Goal: Check status

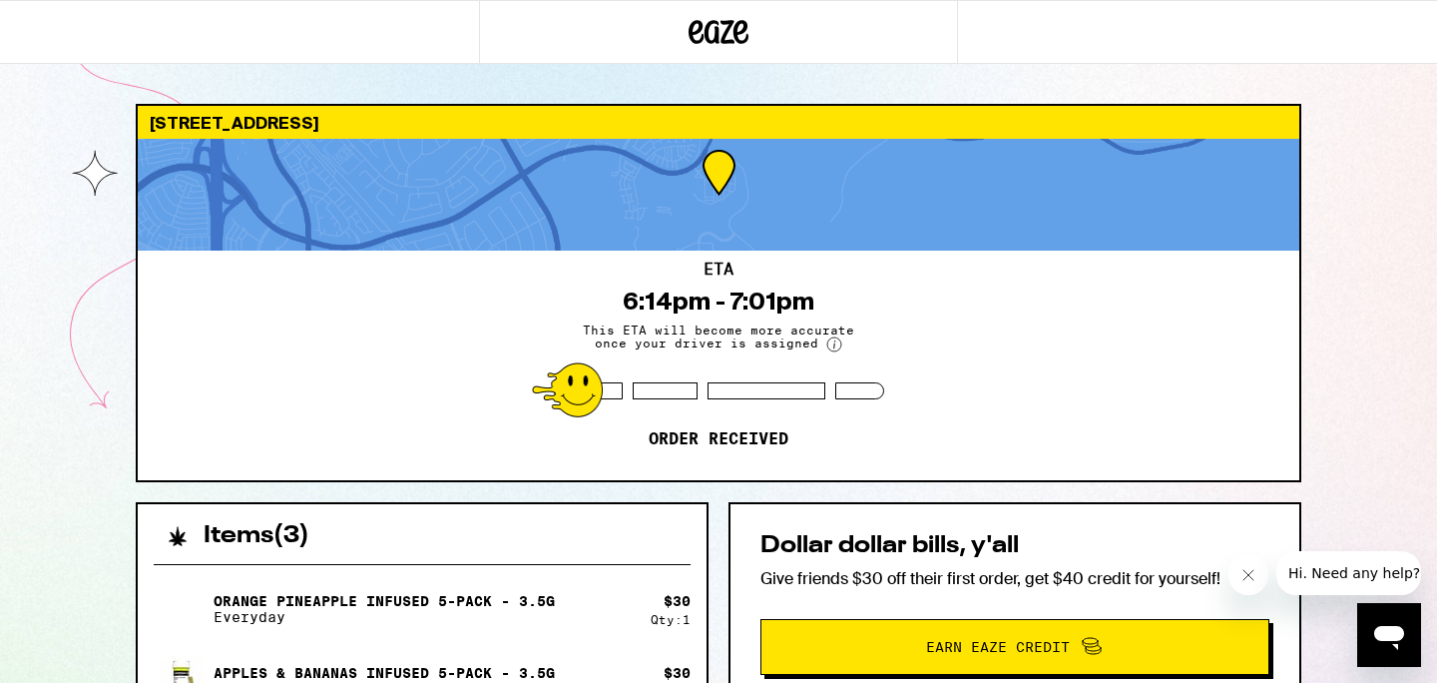
click at [104, 204] on div "[STREET_ADDRESS] ETA 6:14pm - 7:01pm This ETA will become more accurate once yo…" at bounding box center [718, 586] width 1437 height 1173
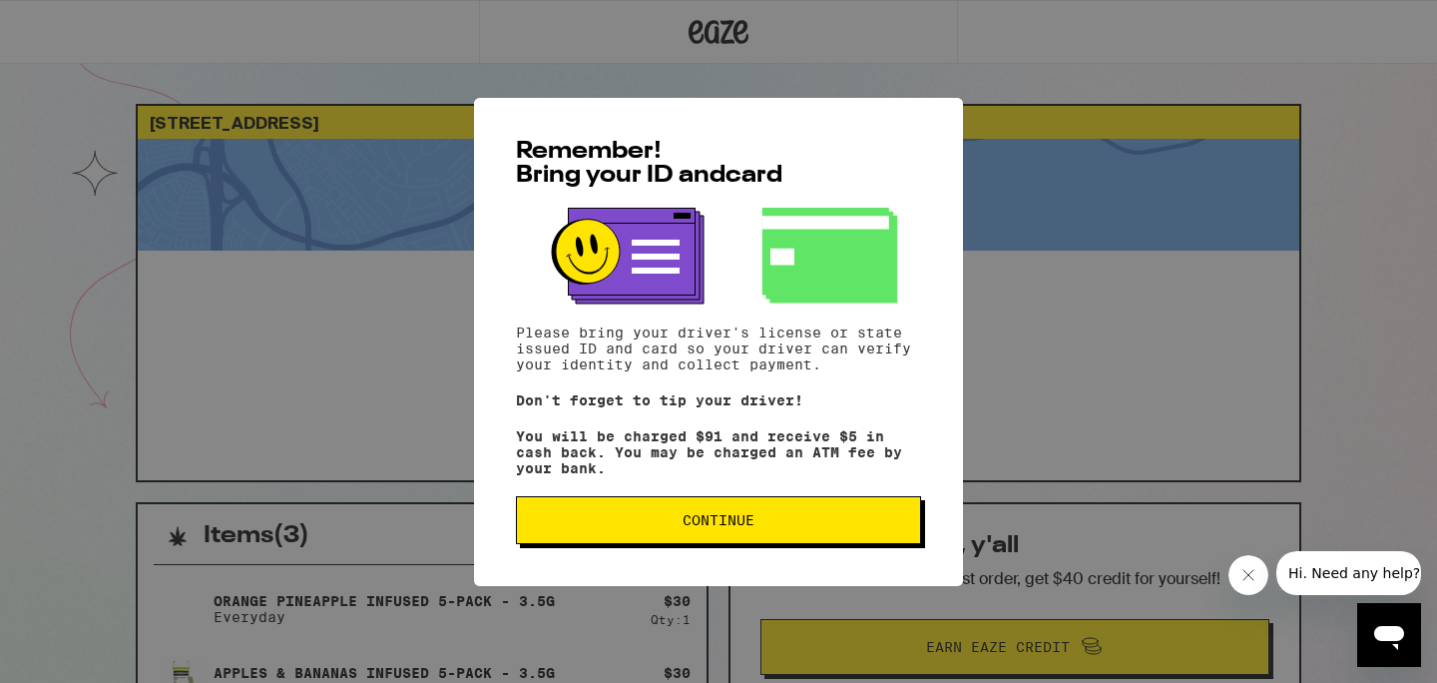
click at [596, 542] on button "Continue" at bounding box center [718, 520] width 405 height 48
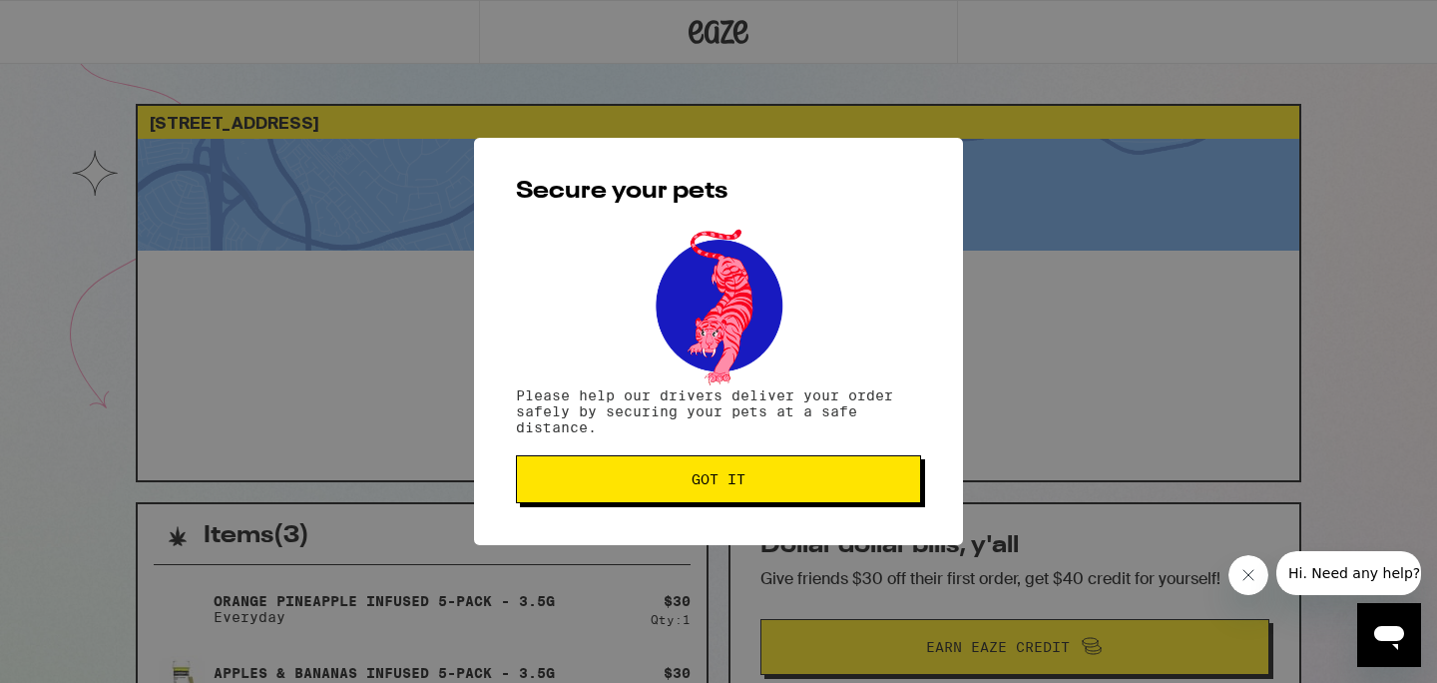
click at [637, 486] on span "Got it" at bounding box center [718, 479] width 371 height 14
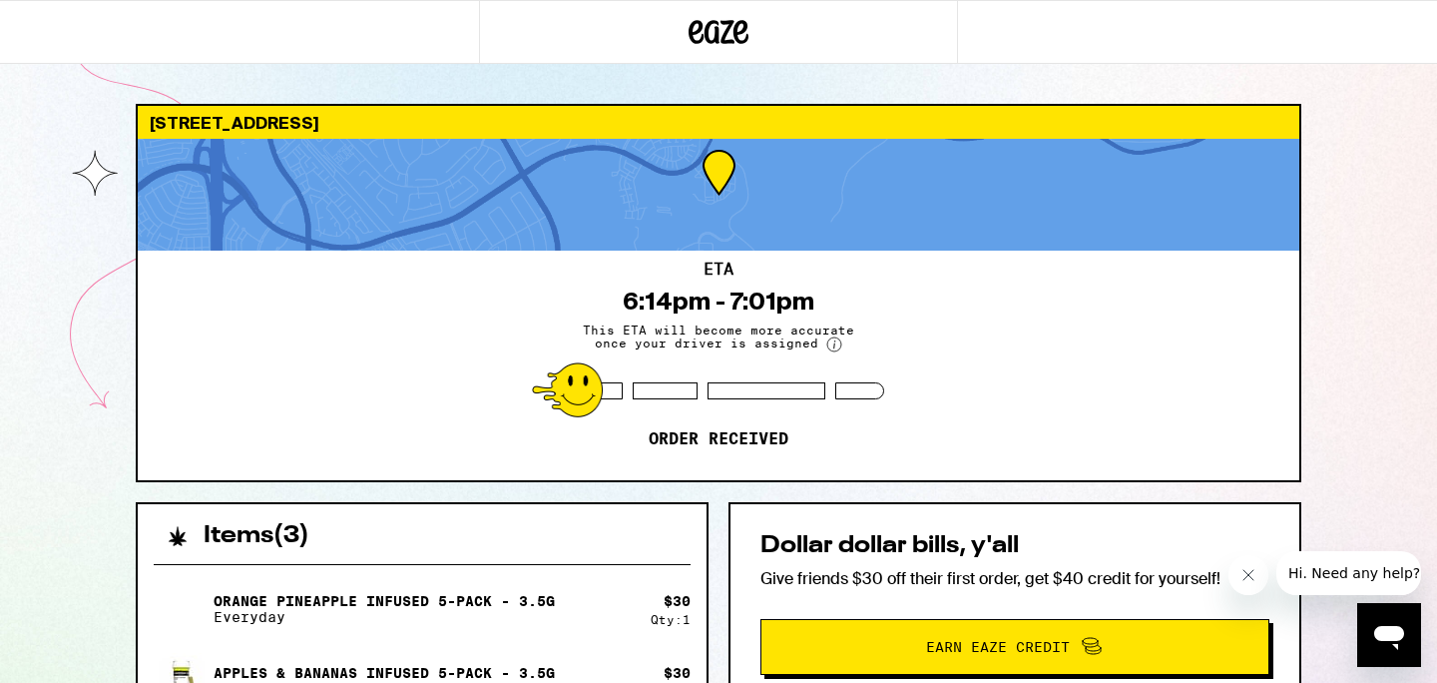
click at [63, 425] on div "[STREET_ADDRESS] ETA 6:14pm - 7:01pm This ETA will become more accurate once yo…" at bounding box center [718, 586] width 1437 height 1173
